Goal: Navigation & Orientation: Find specific page/section

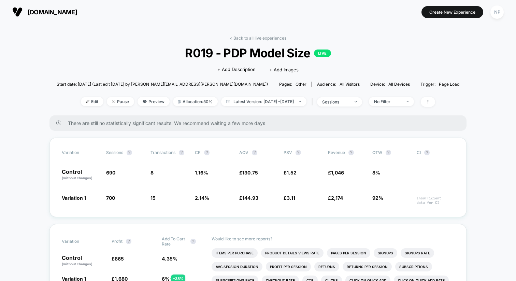
click at [495, 18] on button "NP" at bounding box center [497, 12] width 17 height 14
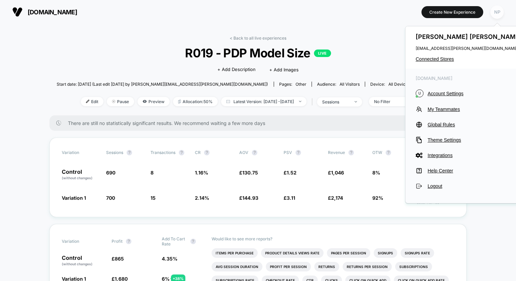
click at [495, 17] on div "NP" at bounding box center [497, 11] width 13 height 13
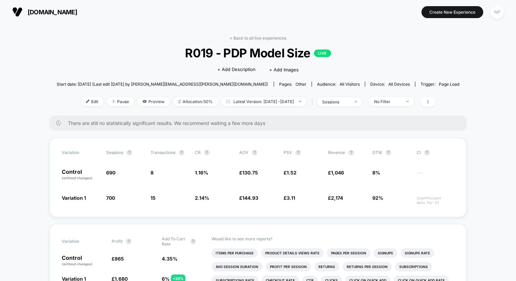
click at [495, 17] on div "NP" at bounding box center [497, 11] width 13 height 13
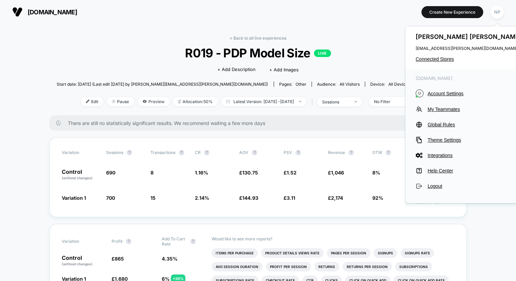
click at [440, 62] on div "[PERSON_NAME] [PERSON_NAME][EMAIL_ADDRESS][PERSON_NAME][DOMAIN_NAME] Connected …" at bounding box center [470, 47] width 128 height 42
click at [439, 60] on span "Connected Stores" at bounding box center [470, 58] width 108 height 5
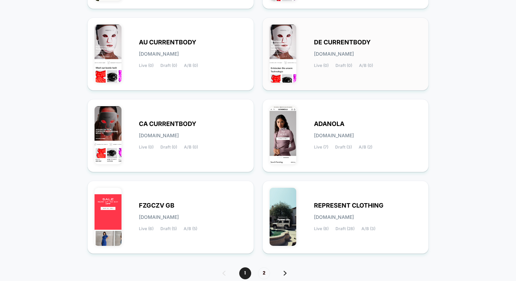
scroll to position [240, 0]
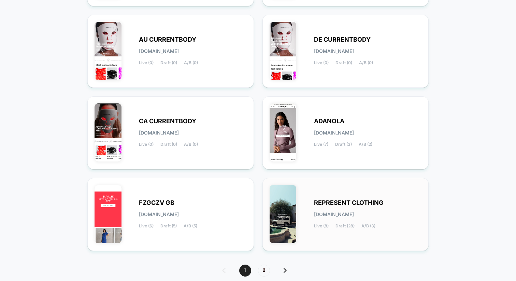
click at [315, 183] on div "REPRESENT CLOTHING [DOMAIN_NAME] Live (8) Draft (28) A/B (3)" at bounding box center [346, 214] width 167 height 73
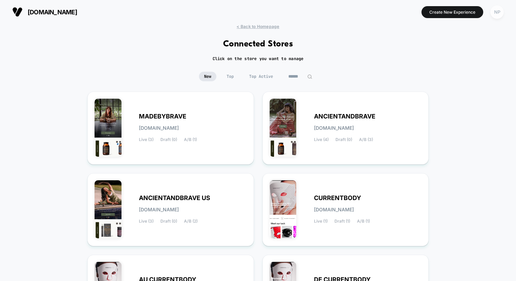
click at [502, 13] on div "NP" at bounding box center [497, 11] width 13 height 13
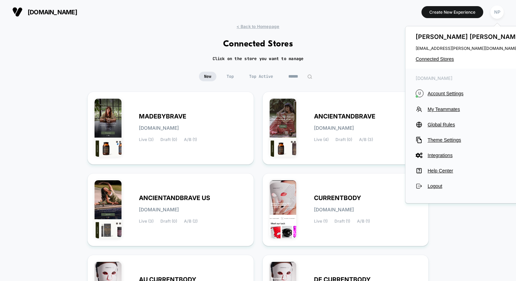
click at [344, 47] on div "< Back to Homepage Connected Stores Click on the store you want to manage New T…" at bounding box center [258, 282] width 516 height 516
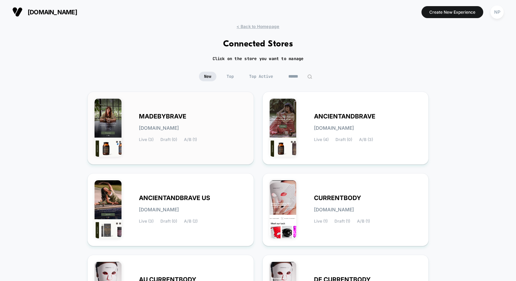
click at [228, 120] on div "MADEBYBRAVE [DOMAIN_NAME] Live (3) Draft (0) A/B (1)" at bounding box center [193, 128] width 108 height 28
